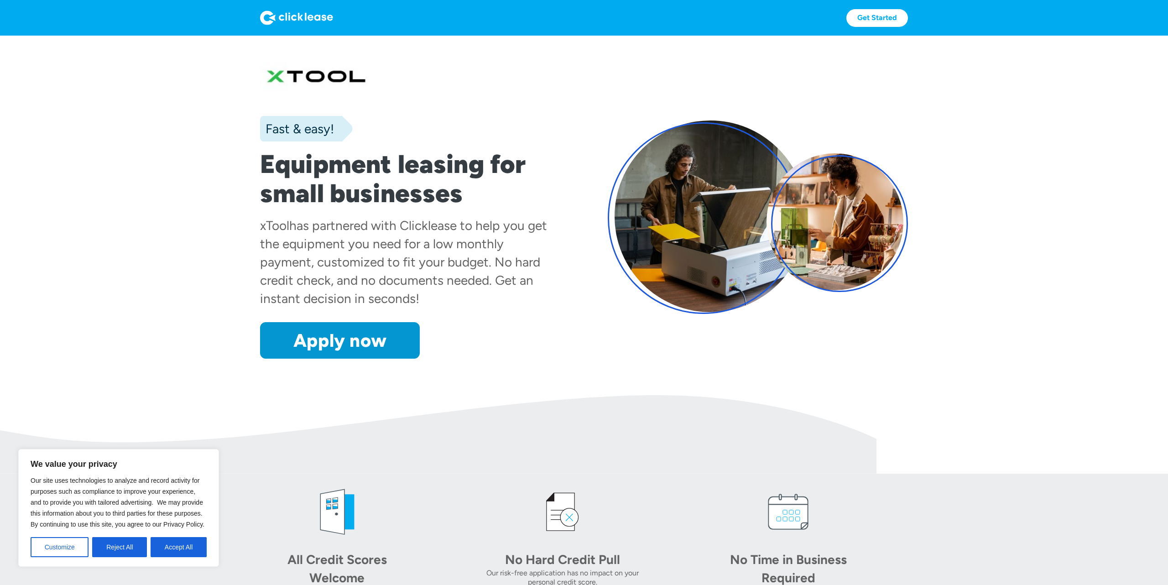
click at [114, 551] on button "Reject All" at bounding box center [119, 547] width 55 height 20
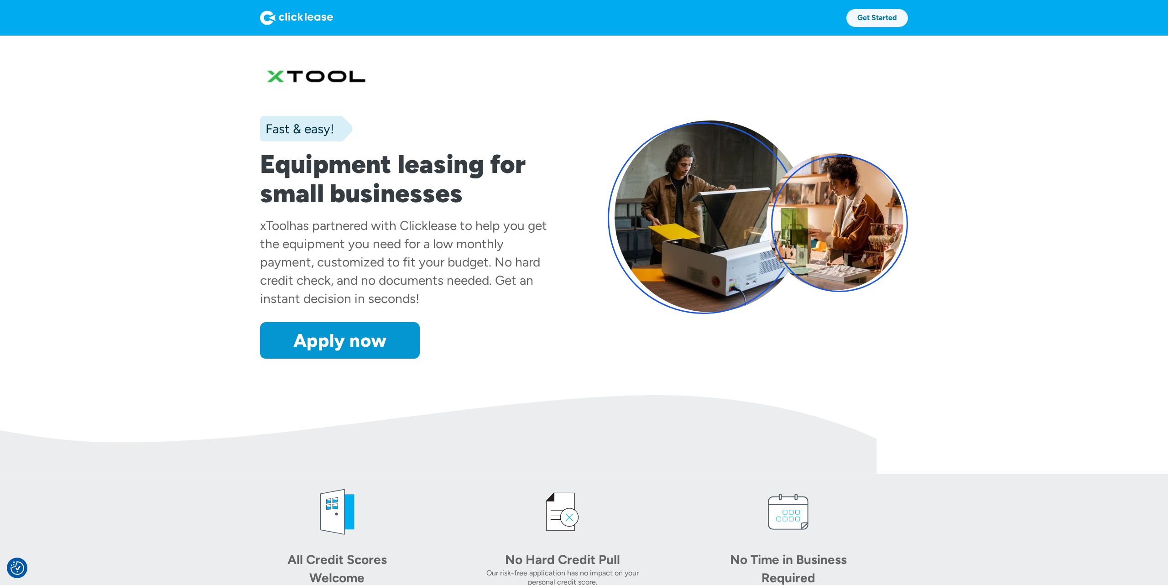
click at [888, 22] on link "Get Started" at bounding box center [877, 18] width 62 height 18
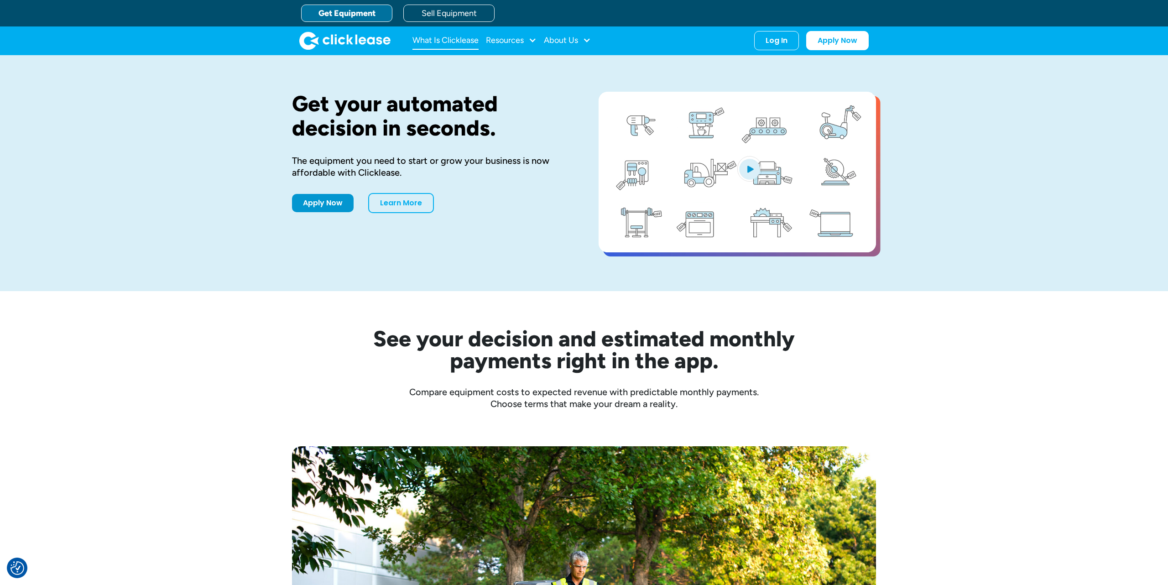
click at [452, 43] on link "What Is Clicklease" at bounding box center [445, 40] width 66 height 18
